Goal: Transaction & Acquisition: Register for event/course

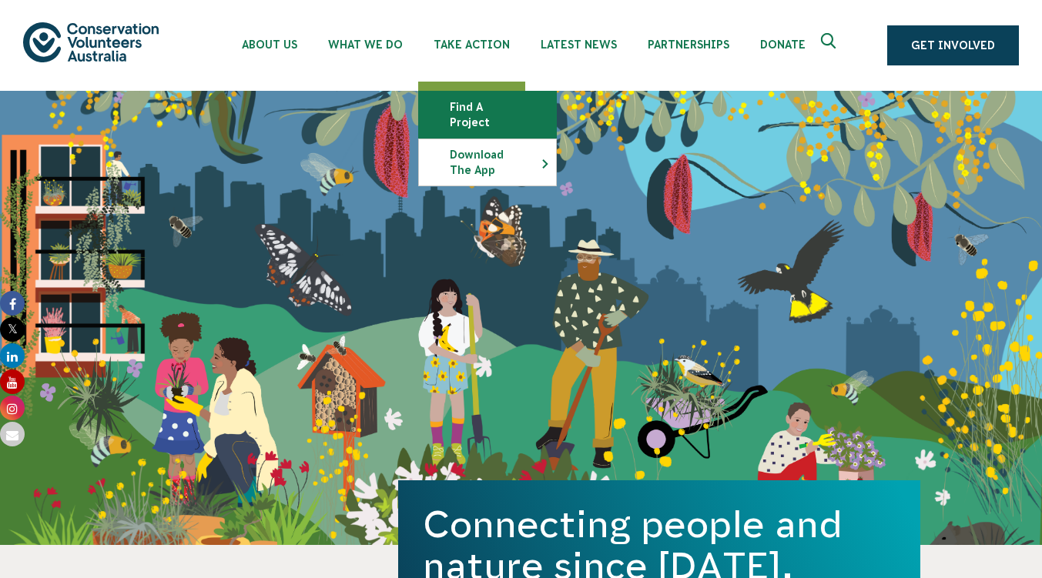
click at [481, 102] on link "Find a project" at bounding box center [487, 115] width 137 height 46
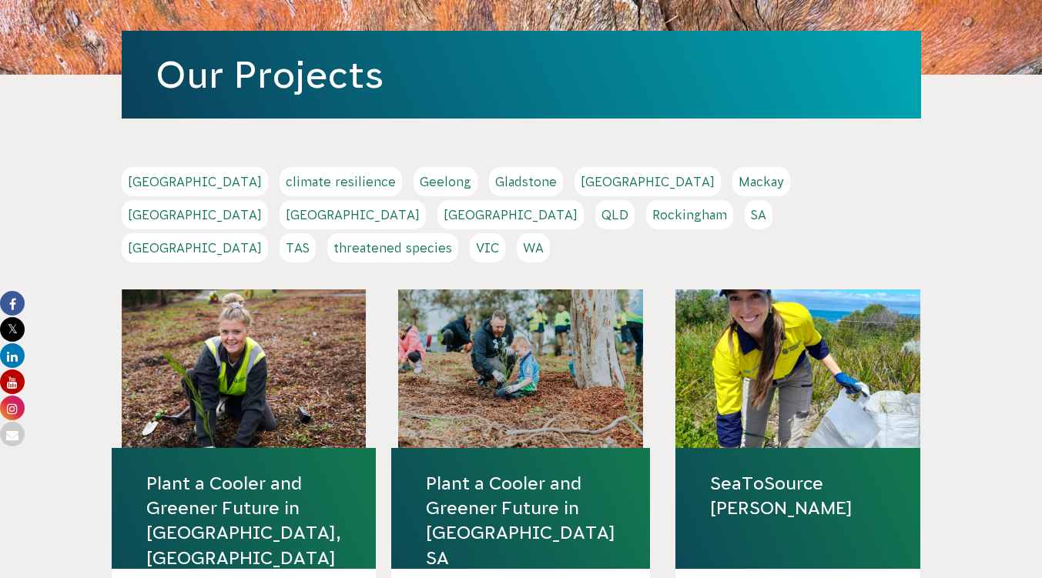
scroll to position [231, 0]
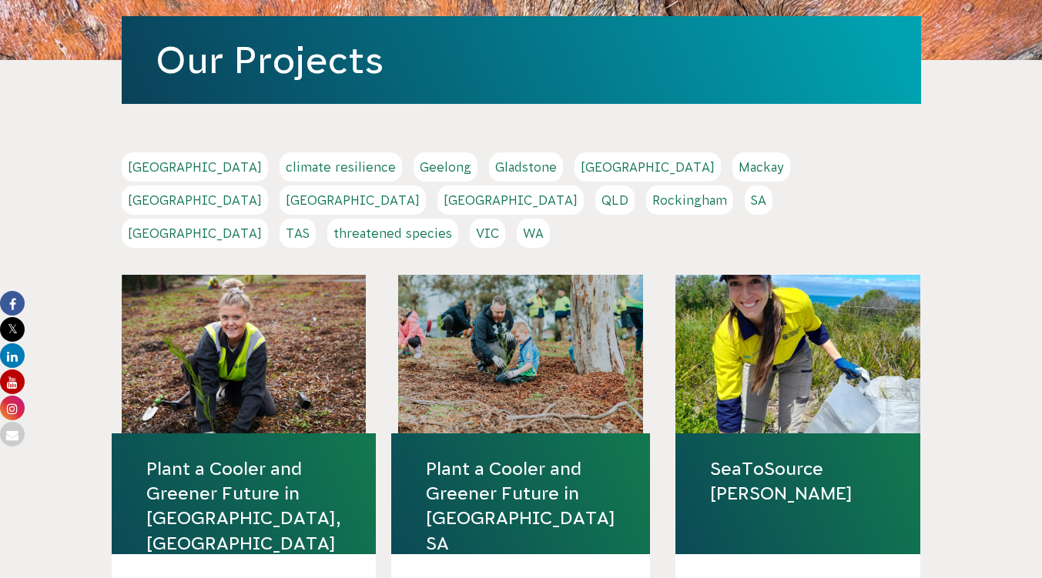
click at [268, 219] on link "Sydney" at bounding box center [195, 233] width 146 height 29
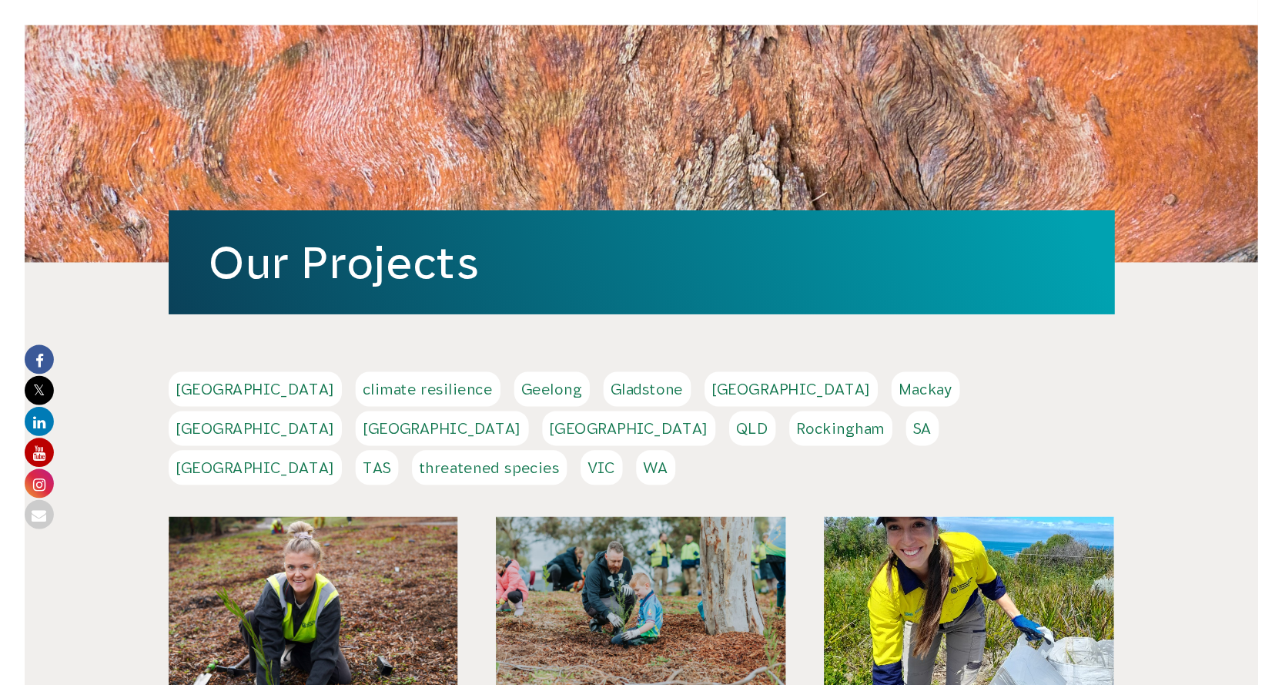
scroll to position [0, 0]
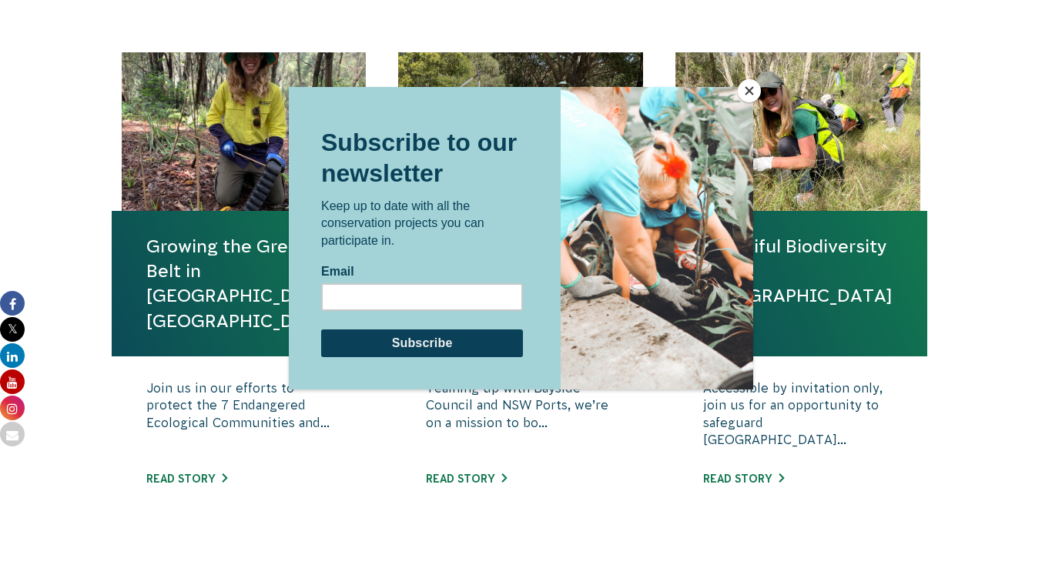
scroll to position [693, 0]
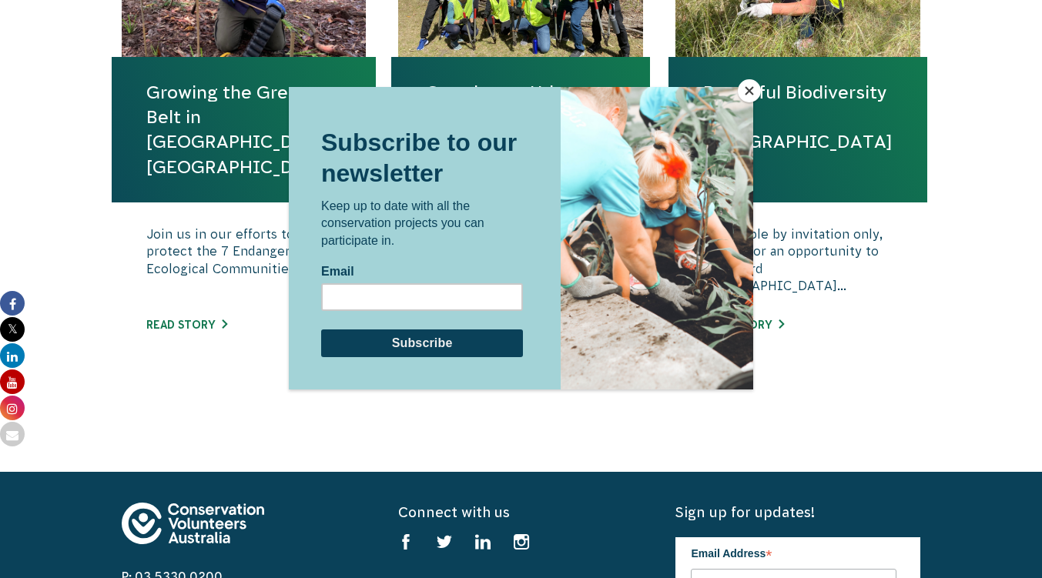
click at [859, 343] on div at bounding box center [521, 289] width 1042 height 578
click at [749, 82] on button "Close" at bounding box center [749, 90] width 23 height 23
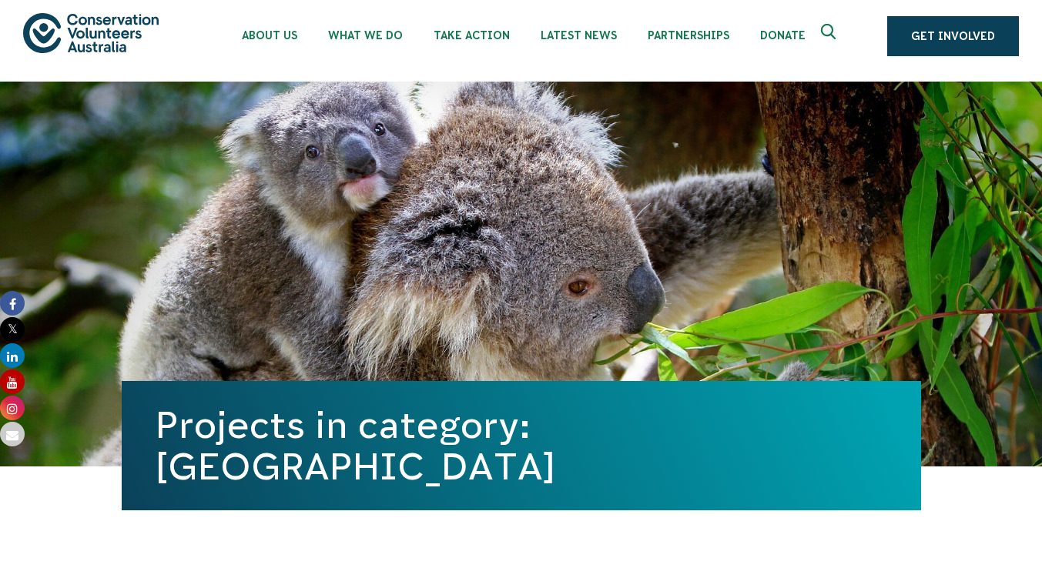
scroll to position [0, 0]
